Goal: Task Accomplishment & Management: Use online tool/utility

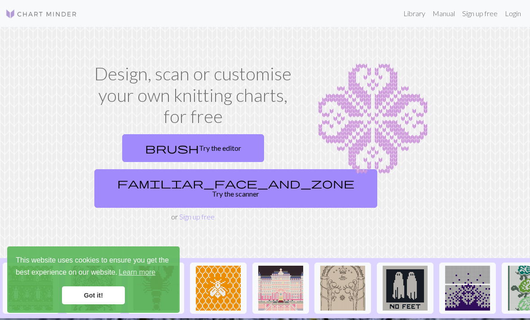
click at [209, 147] on link "brush Try the editor" at bounding box center [193, 148] width 142 height 28
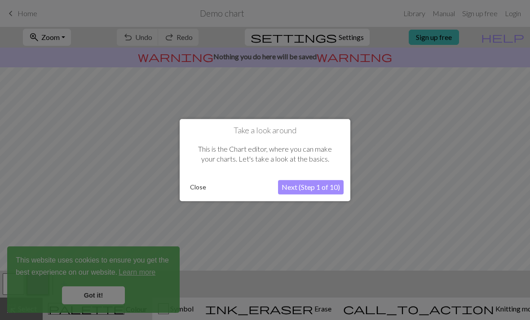
click at [312, 189] on button "Next (Step 1 of 10)" at bounding box center [311, 187] width 66 height 14
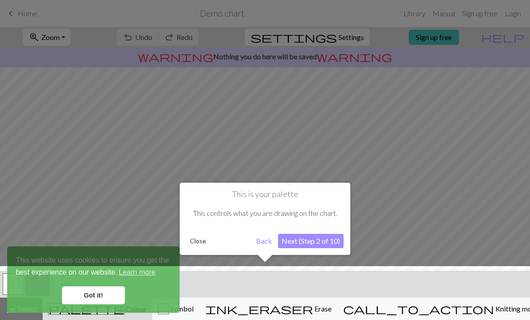
click at [311, 242] on button "Next (Step 2 of 10)" at bounding box center [311, 241] width 66 height 14
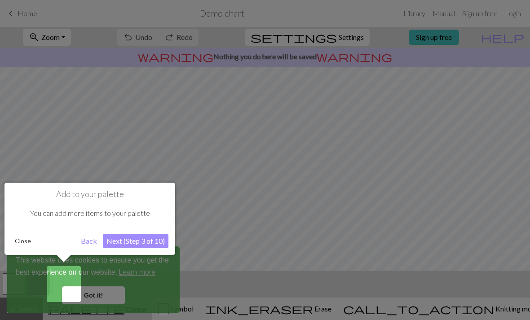
click at [139, 243] on button "Next (Step 3 of 10)" at bounding box center [136, 241] width 66 height 14
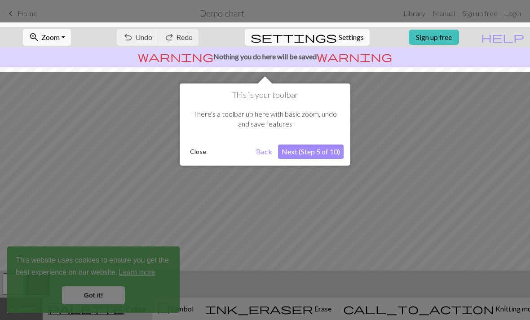
click at [459, 44] on div at bounding box center [265, 46] width 539 height 49
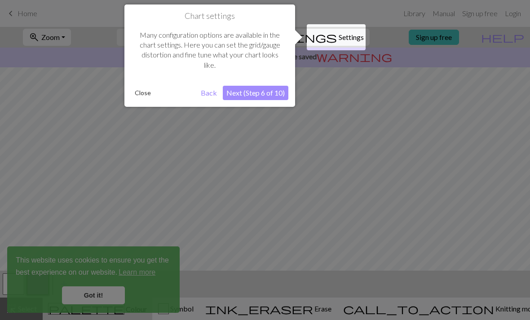
click at [341, 38] on div at bounding box center [336, 37] width 59 height 26
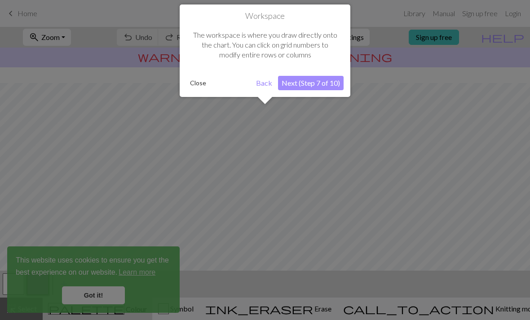
scroll to position [54, 0]
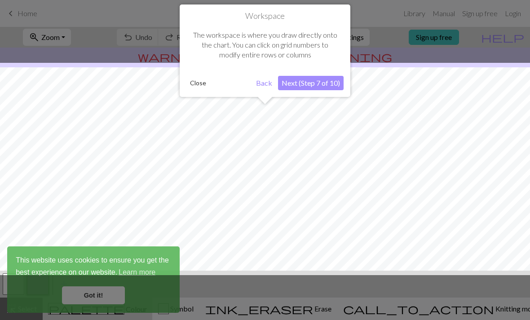
click at [96, 297] on div at bounding box center [265, 160] width 530 height 320
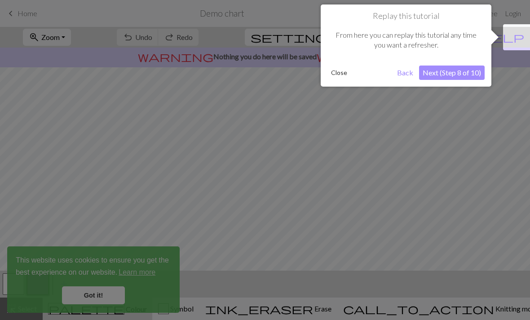
click at [461, 75] on button "Next (Step 8 of 10)" at bounding box center [452, 73] width 66 height 14
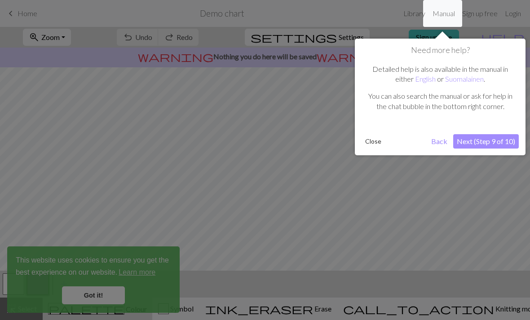
click at [487, 139] on button "Next (Step 9 of 10)" at bounding box center [486, 141] width 66 height 14
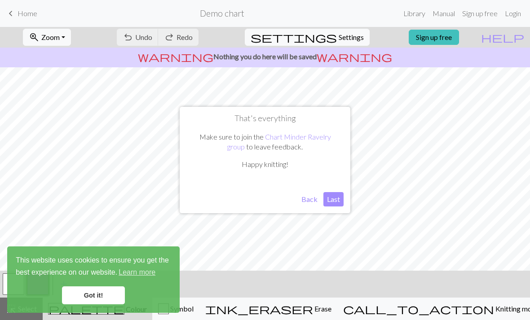
click at [336, 200] on button "Last" at bounding box center [334, 199] width 20 height 14
click at [100, 301] on link "Got it!" at bounding box center [93, 296] width 63 height 18
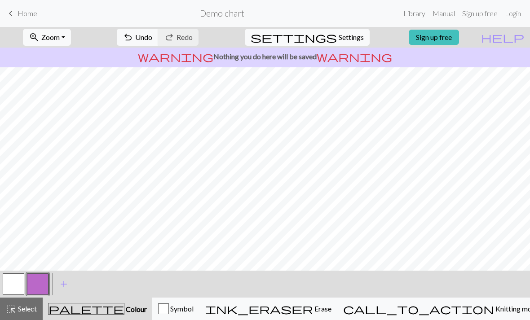
click at [15, 285] on button "button" at bounding box center [14, 285] width 22 height 22
click at [476, 314] on div "call_to_action Knitting mode Knitting mode" at bounding box center [441, 309] width 196 height 11
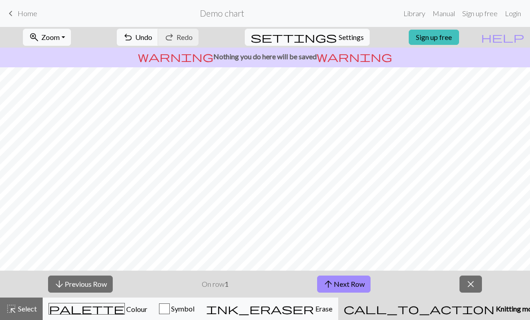
click at [454, 39] on link "Sign up free" at bounding box center [434, 37] width 50 height 15
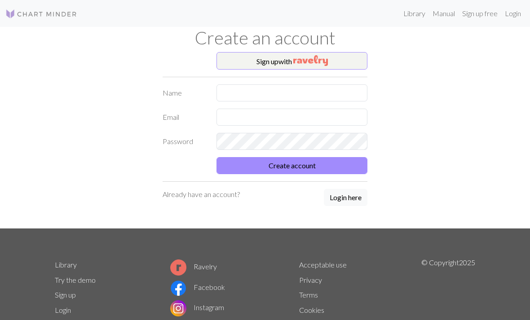
click at [310, 59] on img "button" at bounding box center [310, 60] width 35 height 11
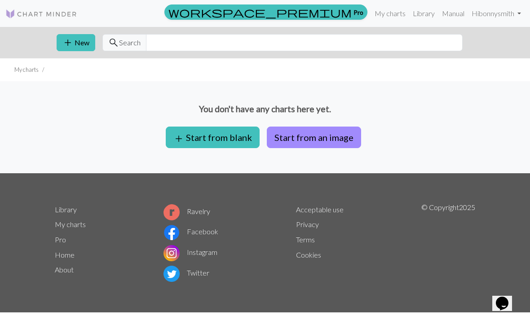
click at [318, 141] on button "Start from an image" at bounding box center [314, 138] width 94 height 22
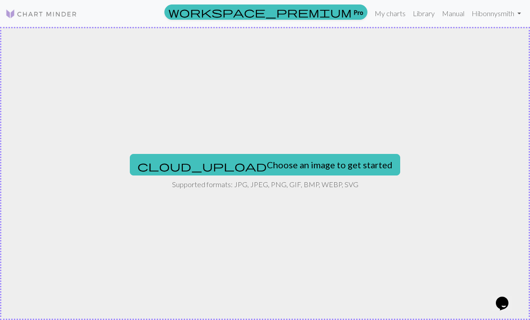
click at [283, 168] on button "cloud_upload Choose an image to get started" at bounding box center [265, 165] width 271 height 22
click at [266, 167] on button "cloud_upload Choose an image to get started" at bounding box center [265, 165] width 271 height 22
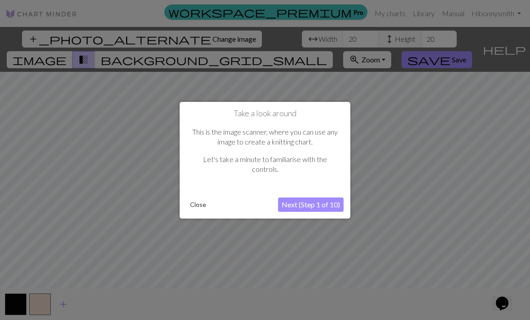
click at [310, 207] on button "Next (Step 1 of 10)" at bounding box center [311, 205] width 66 height 14
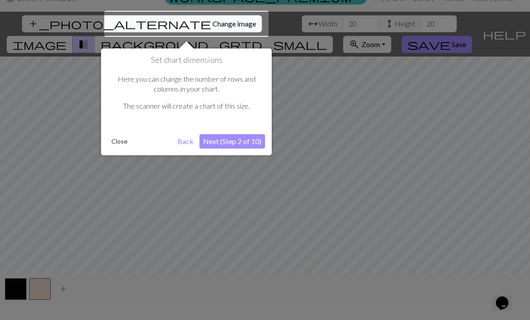
scroll to position [17, 0]
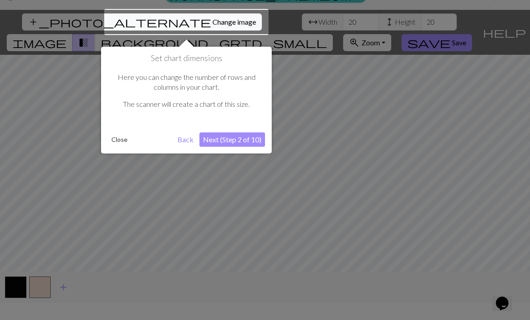
click at [120, 22] on div at bounding box center [186, 22] width 164 height 26
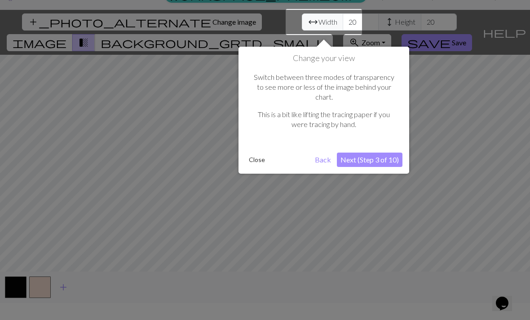
click at [127, 31] on div at bounding box center [265, 157] width 530 height 349
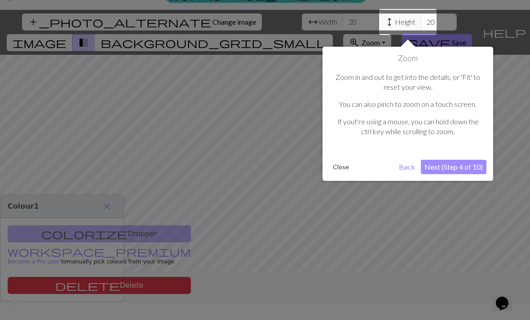
click at [175, 24] on div at bounding box center [265, 157] width 530 height 349
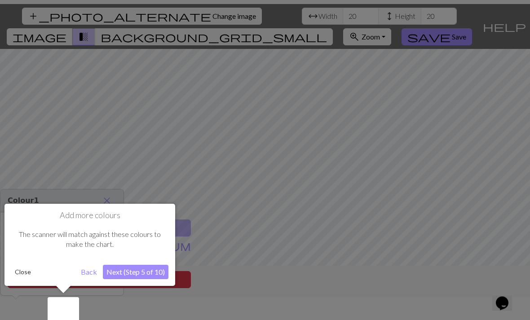
scroll to position [29, 0]
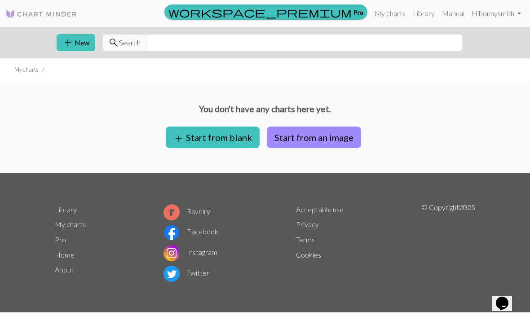
click at [330, 141] on button "Start from an image" at bounding box center [314, 138] width 94 height 22
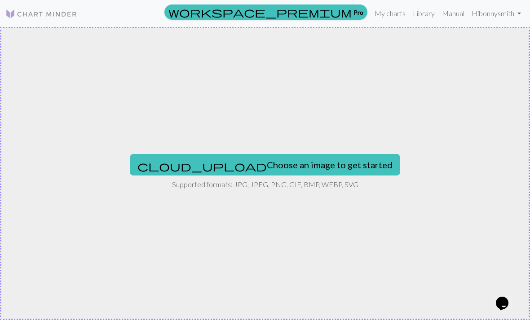
click at [271, 167] on button "cloud_upload Choose an image to get started" at bounding box center [265, 165] width 271 height 22
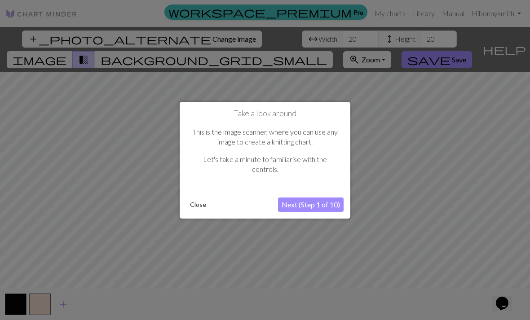
click at [196, 208] on button "Close" at bounding box center [197, 204] width 23 height 13
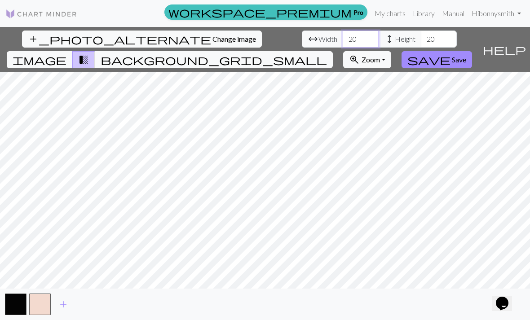
click at [343, 39] on input "20" at bounding box center [361, 39] width 36 height 17
type input "2"
type input "4"
type input "20"
click at [421, 42] on input "20" at bounding box center [439, 39] width 36 height 17
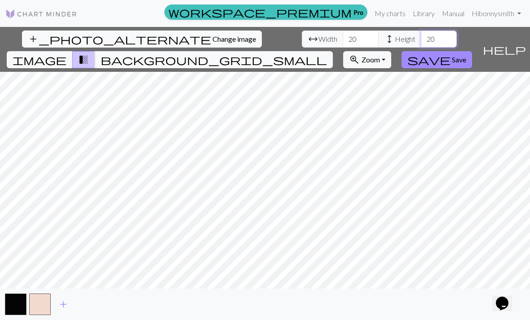
type input "2"
type input "5"
click at [343, 40] on input "20" at bounding box center [361, 39] width 36 height 17
type input "2"
type input "5"
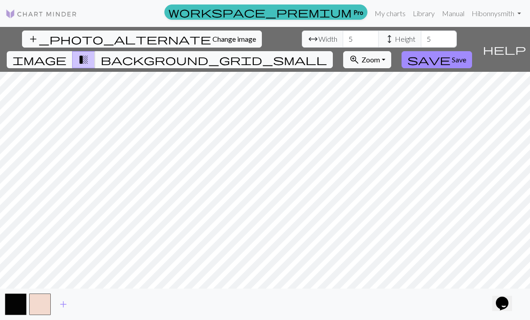
click at [327, 53] on span "background_grid_small" at bounding box center [214, 59] width 226 height 13
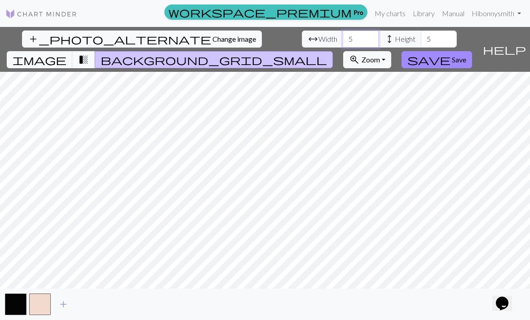
click at [343, 41] on input "5" at bounding box center [361, 39] width 36 height 17
type input "20"
click at [421, 37] on input "5" at bounding box center [439, 39] width 36 height 17
type input "20"
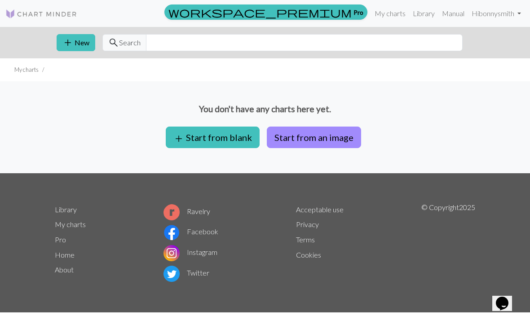
click at [222, 138] on button "add Start from blank" at bounding box center [213, 138] width 94 height 22
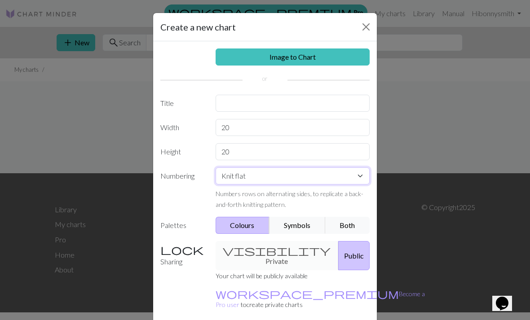
click at [359, 177] on select "Knit flat Knit in the round Lace knitting Cross stitch" at bounding box center [293, 176] width 155 height 17
select select "round"
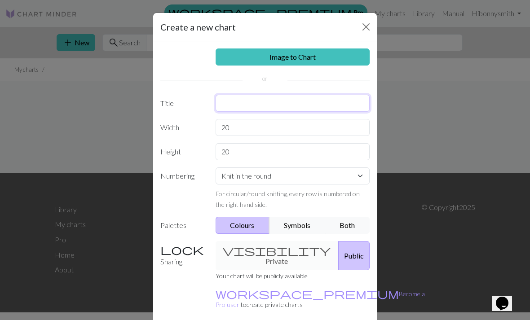
click at [255, 105] on input "text" at bounding box center [293, 103] width 155 height 17
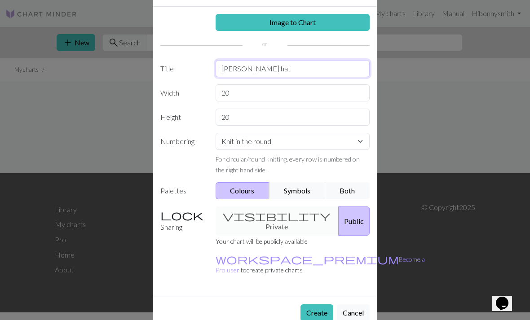
scroll to position [34, 0]
type input "[PERSON_NAME] hat"
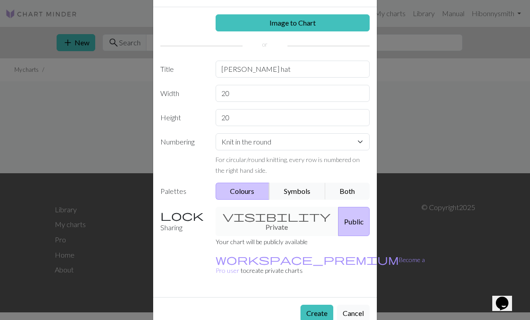
click at [297, 26] on link "Image to Chart" at bounding box center [293, 22] width 155 height 17
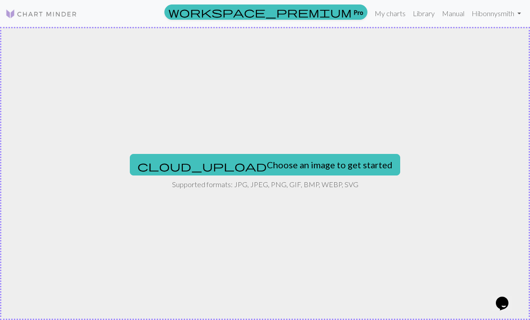
click at [277, 165] on button "cloud_upload Choose an image to get started" at bounding box center [265, 165] width 271 height 22
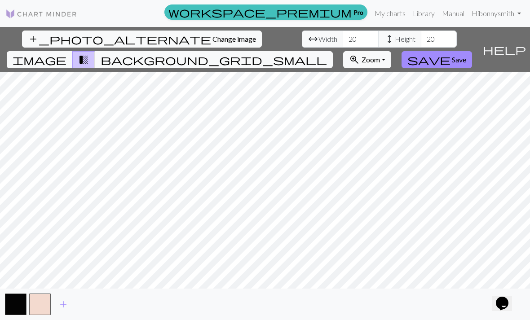
click at [466, 55] on span "Save" at bounding box center [459, 59] width 14 height 9
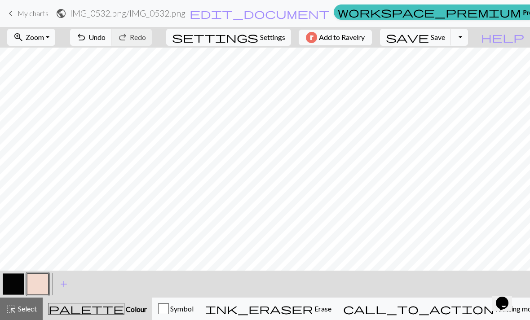
click at [468, 40] on button "Toggle Dropdown" at bounding box center [459, 37] width 17 height 17
click at [447, 75] on button "save_alt Download" at bounding box center [394, 71] width 148 height 14
click at [374, 36] on div "Oh no! Unfortunately your download failed this time. Please try again Close" at bounding box center [265, 37] width 530 height 74
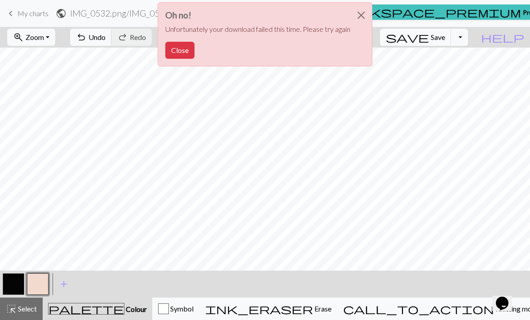
click at [180, 52] on button "Close" at bounding box center [179, 50] width 29 height 17
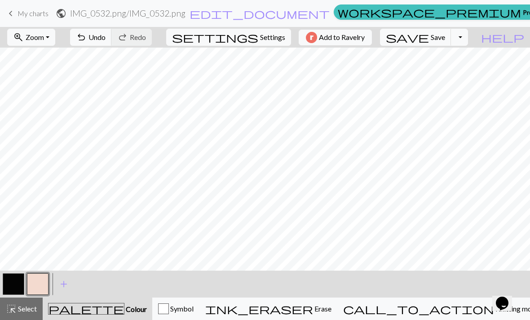
click at [365, 39] on span "Add to Ravelry" at bounding box center [342, 37] width 46 height 11
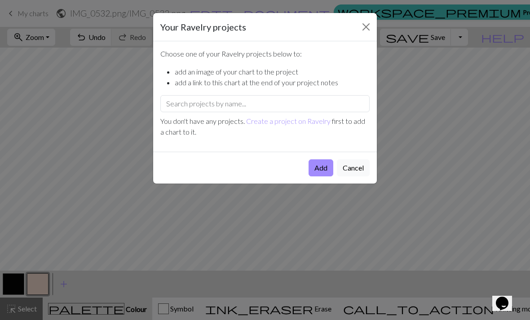
click at [295, 122] on link "Create a project on Ravelry" at bounding box center [288, 121] width 84 height 9
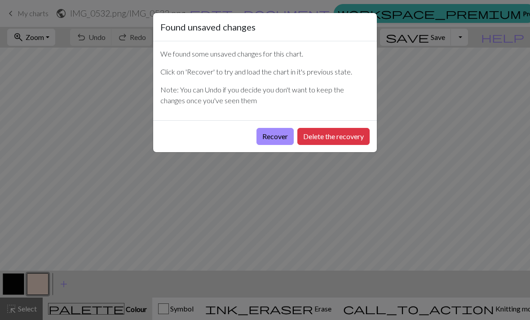
click at [275, 135] on button "Recover" at bounding box center [275, 136] width 37 height 17
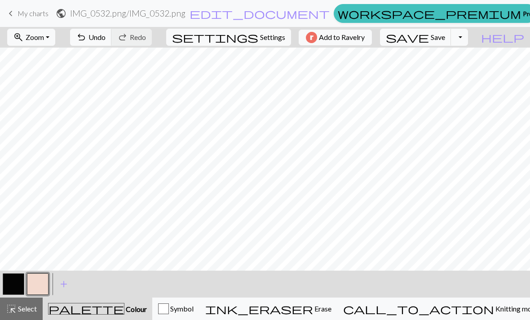
click at [468, 39] on button "Toggle Dropdown" at bounding box center [459, 37] width 17 height 17
click at [448, 60] on button "file_copy Save a copy" at bounding box center [394, 57] width 148 height 14
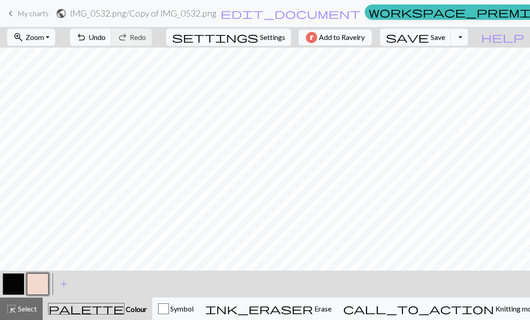
click at [19, 316] on button "highlight_alt Select Select" at bounding box center [21, 309] width 43 height 22
click at [299, 290] on div "< > add Add a colour" at bounding box center [265, 284] width 530 height 27
